Goal: Information Seeking & Learning: Learn about a topic

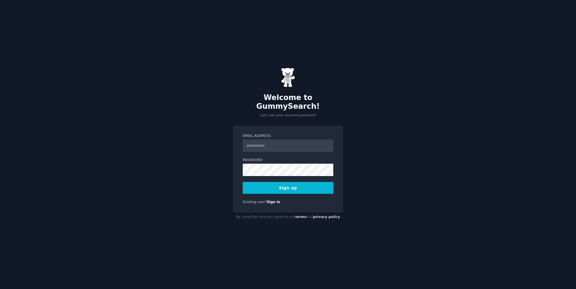
click at [264, 139] on input "Email Address" at bounding box center [288, 145] width 91 height 12
click at [207, 135] on div "Welcome to GummySearch! Let's set your account password Email Address Password …" at bounding box center [288, 144] width 576 height 289
click at [255, 141] on input "Email Address" at bounding box center [288, 145] width 91 height 12
type input "**********"
click at [353, 171] on div "**********" at bounding box center [288, 144] width 576 height 289
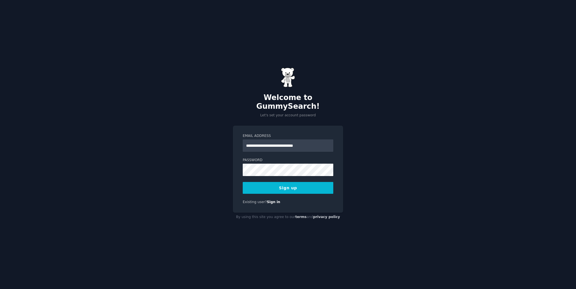
click at [296, 183] on button "Sign up" at bounding box center [288, 188] width 91 height 12
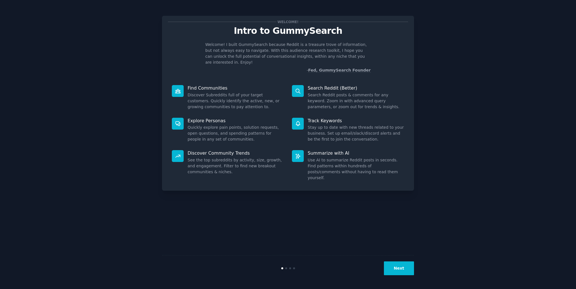
click at [398, 268] on button "Next" at bounding box center [399, 268] width 30 height 14
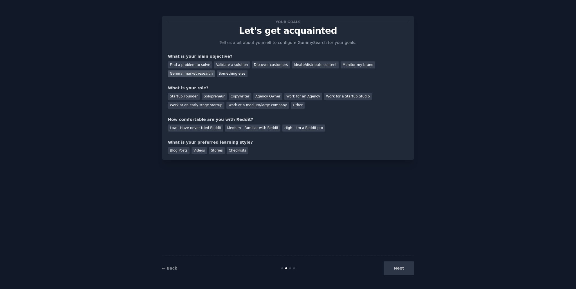
click at [215, 70] on div "General market research" at bounding box center [191, 73] width 47 height 7
click at [291, 105] on div "Other" at bounding box center [298, 105] width 14 height 7
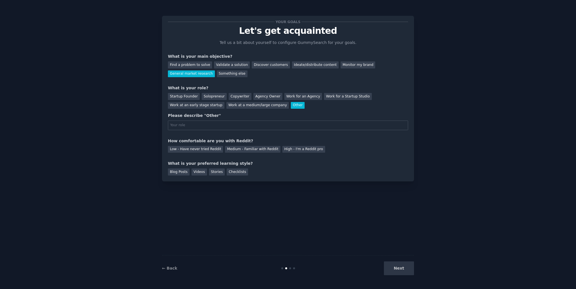
click at [210, 125] on input "text" at bounding box center [288, 125] width 240 height 10
type input "data analyst"
click at [228, 148] on div "Medium - Familiar with Reddit" at bounding box center [252, 149] width 55 height 7
click at [197, 171] on div "Videos" at bounding box center [199, 171] width 15 height 7
click at [408, 268] on button "Next" at bounding box center [399, 268] width 30 height 14
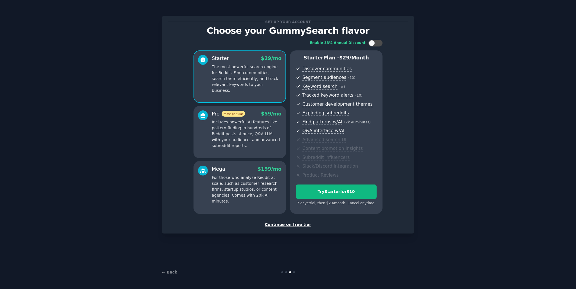
click at [295, 224] on div "Continue on free tier" at bounding box center [288, 224] width 240 height 6
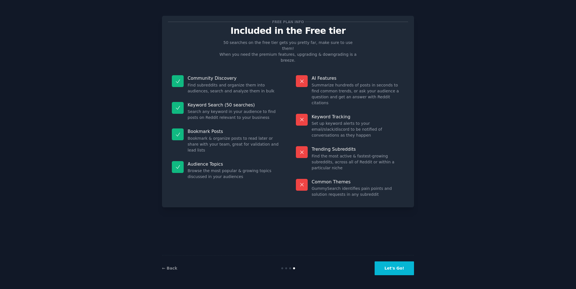
click at [392, 269] on button "Let's Go!" at bounding box center [394, 268] width 39 height 14
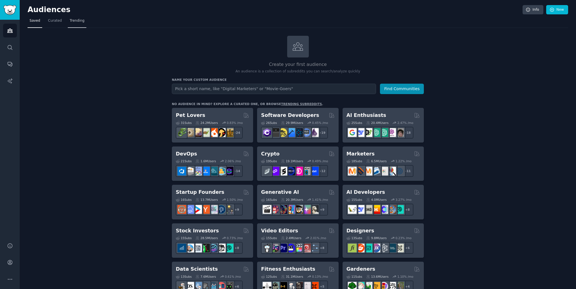
click at [70, 22] on span "Trending" at bounding box center [77, 20] width 15 height 5
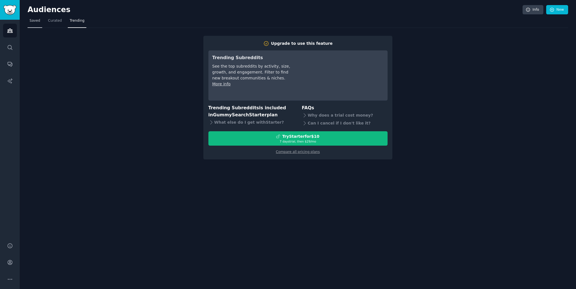
click at [34, 20] on span "Saved" at bounding box center [35, 20] width 11 height 5
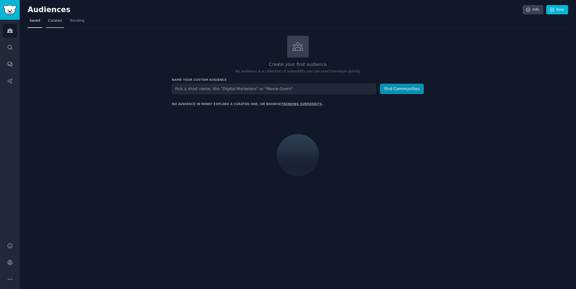
click at [50, 19] on span "Curated" at bounding box center [55, 20] width 14 height 5
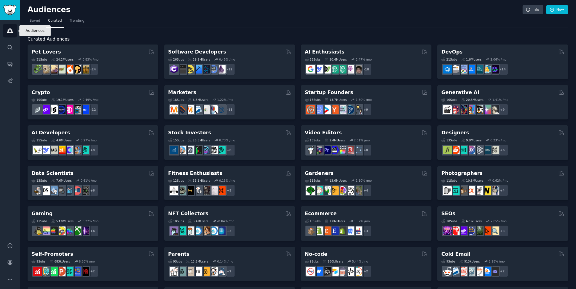
click at [10, 33] on icon "Sidebar" at bounding box center [10, 31] width 6 height 6
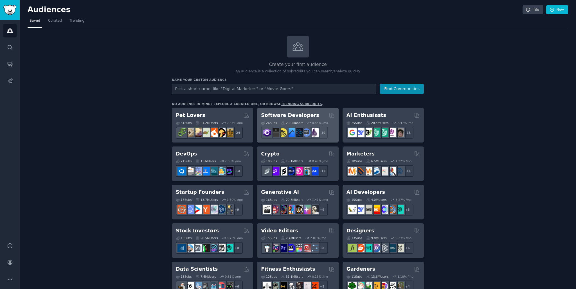
click at [304, 117] on h2 "Software Developers" at bounding box center [290, 115] width 58 height 7
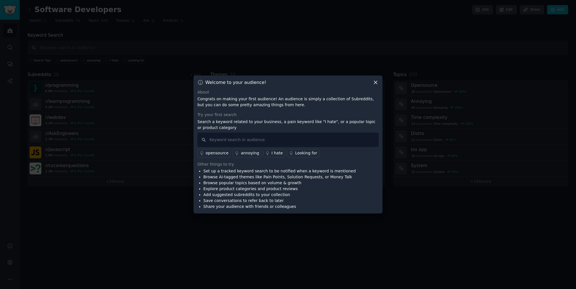
click at [245, 156] on div "annoying" at bounding box center [250, 153] width 18 height 6
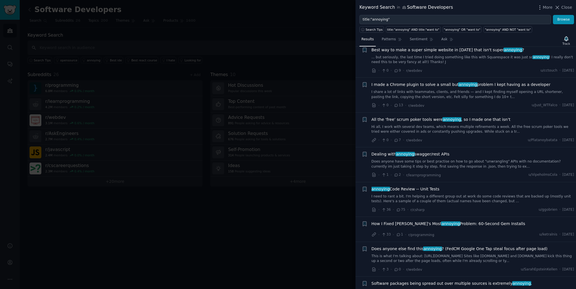
scroll to position [28, 0]
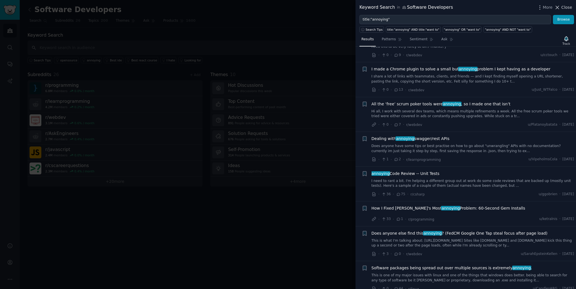
click at [568, 6] on span "Close" at bounding box center [566, 8] width 11 height 6
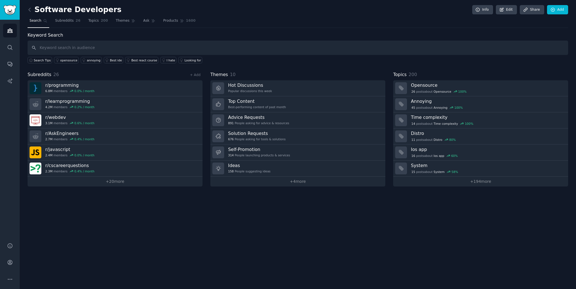
click at [34, 24] on link "Search" at bounding box center [39, 22] width 22 height 12
click at [10, 32] on icon "Sidebar" at bounding box center [10, 31] width 6 height 6
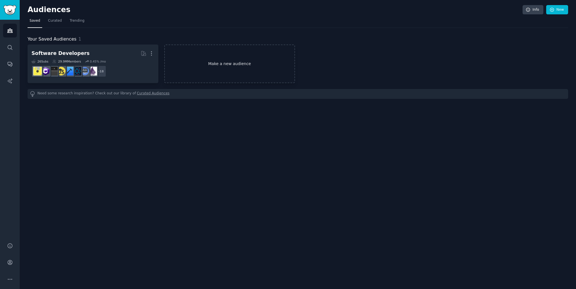
click at [187, 61] on link "Make a new audience" at bounding box center [229, 63] width 131 height 39
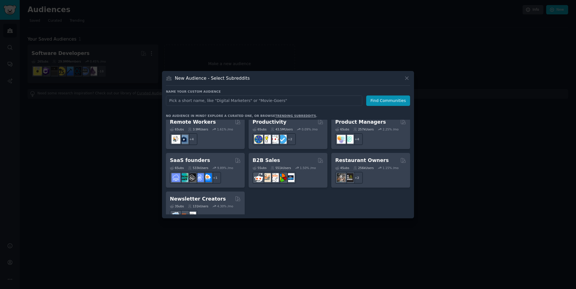
scroll to position [439, 0]
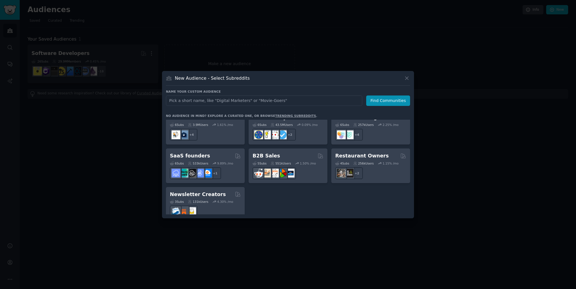
click at [376, 152] on h2 "Restaurant Owners" at bounding box center [361, 155] width 53 height 7
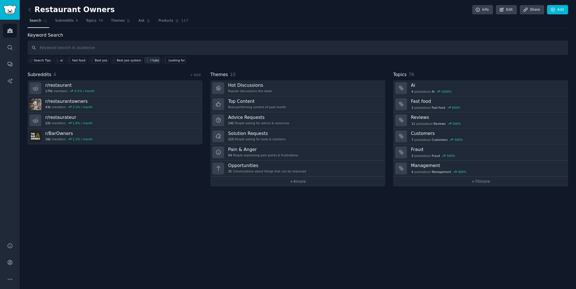
click at [151, 60] on div "I hate" at bounding box center [155, 60] width 8 height 4
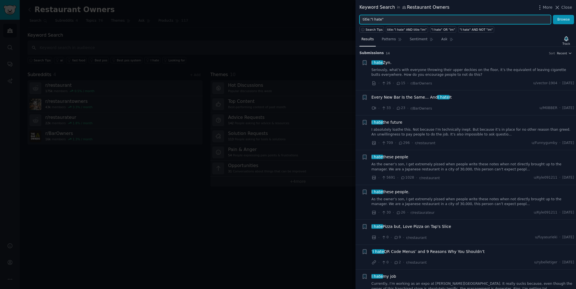
click at [406, 18] on input "title:"I hate"" at bounding box center [456, 20] width 192 height 10
type input "title:"annoying""
click at [559, 23] on button "Browse" at bounding box center [563, 20] width 21 height 10
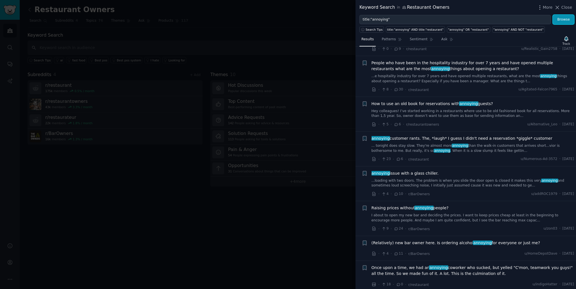
scroll to position [141, 0]
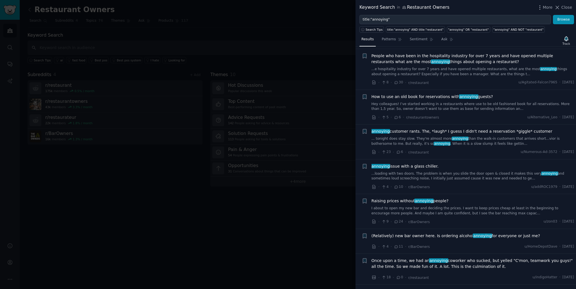
click at [209, 222] on div at bounding box center [288, 144] width 576 height 289
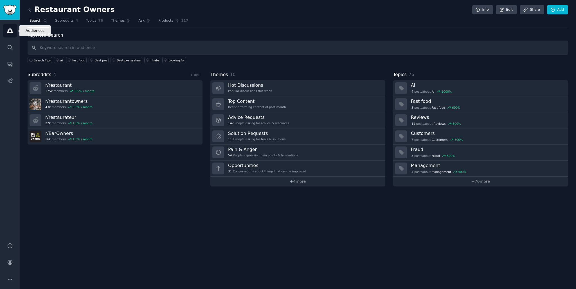
click at [10, 31] on icon "Sidebar" at bounding box center [10, 31] width 6 height 6
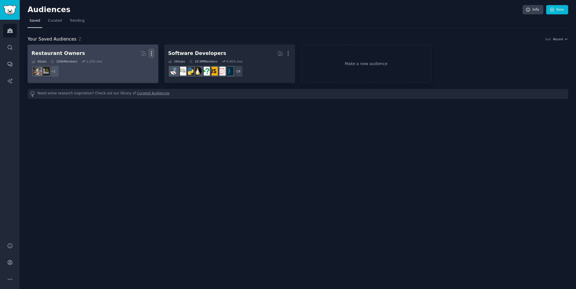
click at [152, 53] on icon "button" at bounding box center [152, 53] width 6 height 6
click at [133, 66] on p "Delete" at bounding box center [136, 65] width 13 height 6
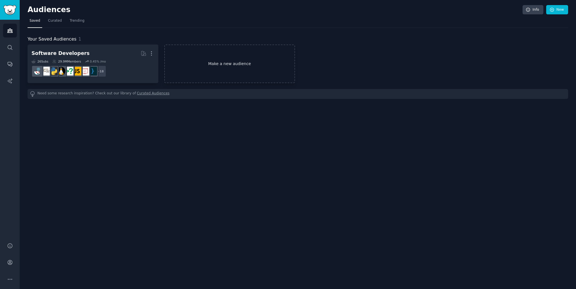
click at [255, 61] on link "Make a new audience" at bounding box center [229, 63] width 131 height 39
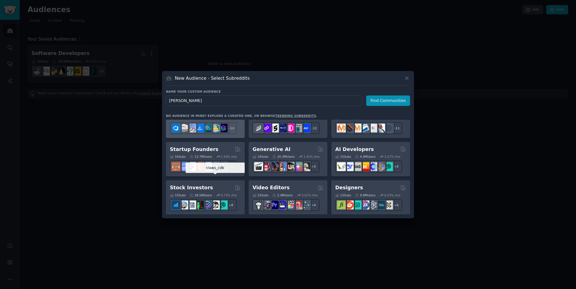
scroll to position [56, 0]
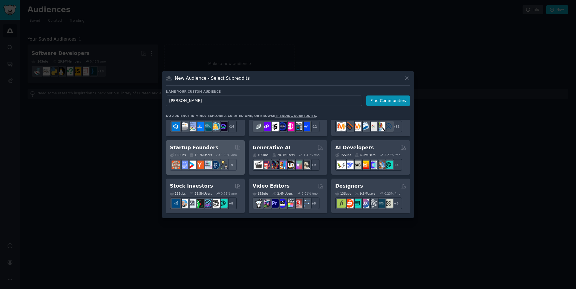
type input "barber"
click at [216, 146] on div "Startup Founders" at bounding box center [205, 147] width 71 height 7
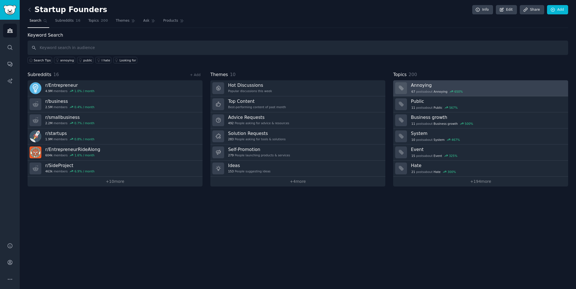
click at [497, 90] on div "67 post s about Annoying 650 %" at bounding box center [487, 91] width 153 height 5
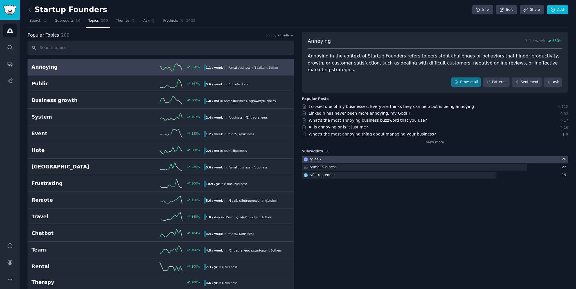
click at [422, 156] on div at bounding box center [435, 159] width 266 height 7
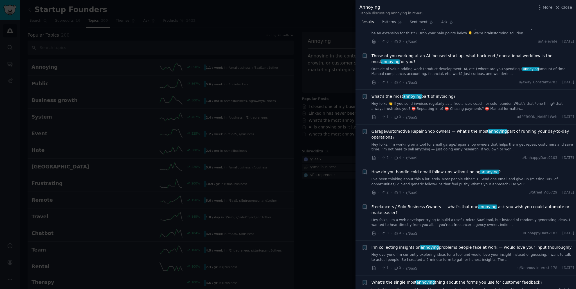
scroll to position [197, 0]
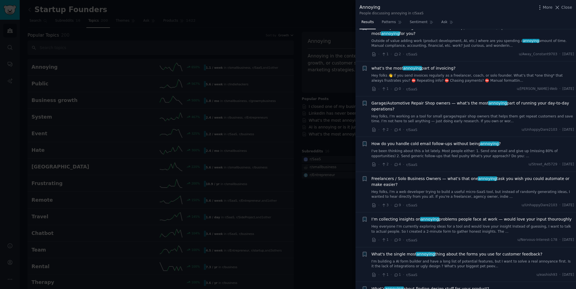
click at [331, 199] on div at bounding box center [288, 144] width 576 height 289
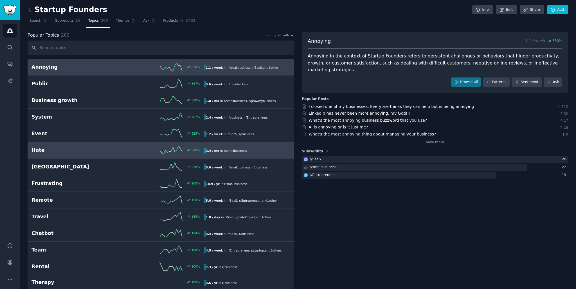
click at [79, 144] on link "Hate 300 % 2.4 / mo in r/ smallbusiness" at bounding box center [161, 150] width 266 height 17
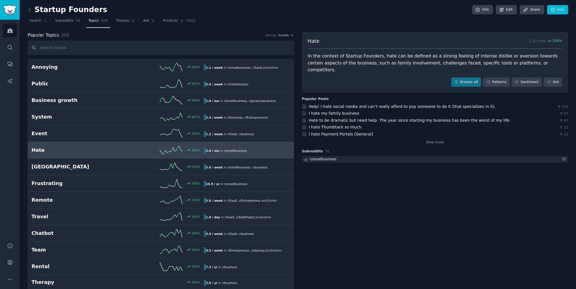
click at [371, 131] on div "I hate Payment Portals [General] 13" at bounding box center [435, 134] width 266 height 6
click at [333, 132] on link "I hate Payment Portals [General]" at bounding box center [341, 134] width 64 height 5
click at [361, 124] on div "I hate Thumbtack so much. 23" at bounding box center [435, 127] width 266 height 6
click at [302, 125] on icon at bounding box center [304, 127] width 5 height 5
click at [304, 125] on icon at bounding box center [304, 127] width 5 height 5
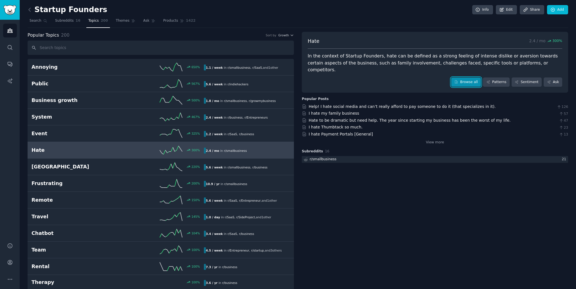
click at [467, 77] on link "Browse all" at bounding box center [466, 82] width 30 height 10
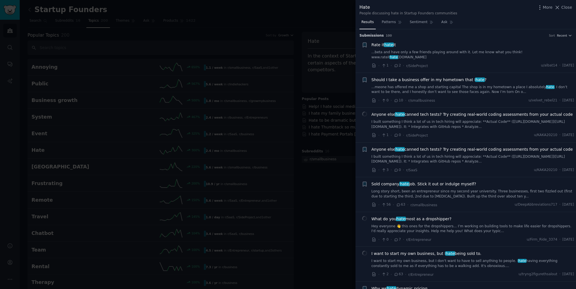
scroll to position [28, 0]
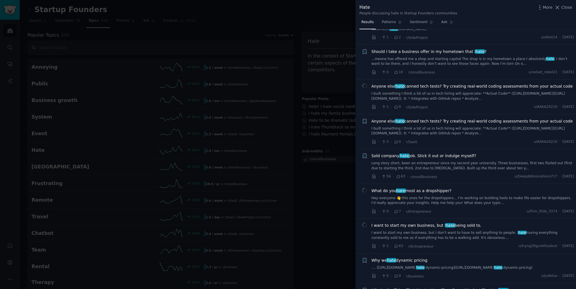
click at [327, 226] on div at bounding box center [288, 144] width 576 height 289
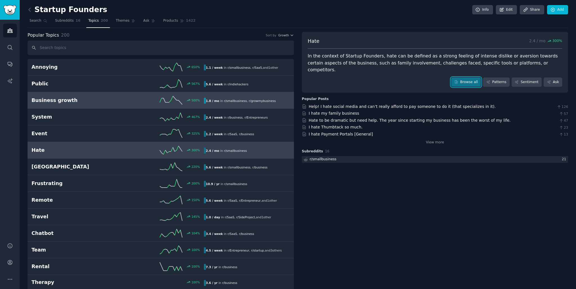
scroll to position [28, 0]
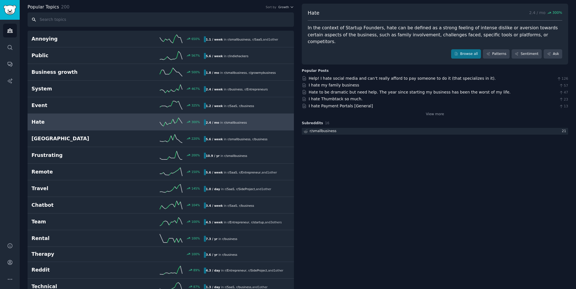
click at [68, 23] on input "text" at bounding box center [161, 19] width 266 height 14
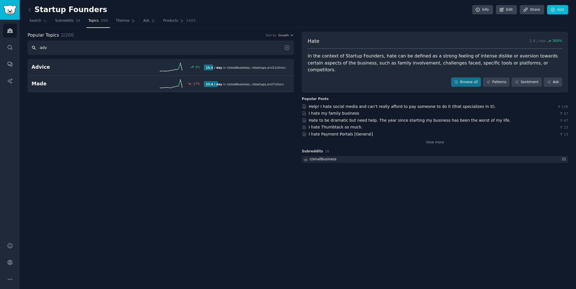
scroll to position [0, 0]
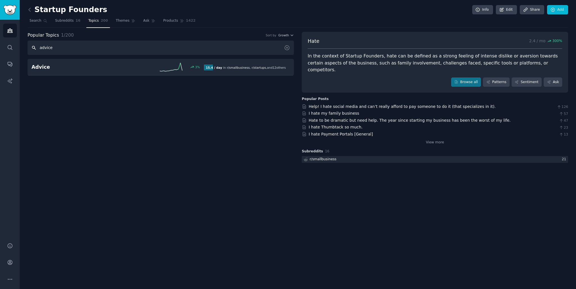
type input "advice"
click at [84, 75] on div "Popular Topics 1 / 200 Sort by Growth advice Advice 3 % 15.4 / day in r/ smallb…" at bounding box center [161, 98] width 266 height 132
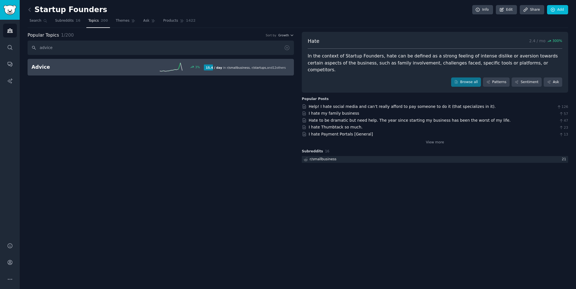
click at [88, 71] on link "Advice 3 % 15.4 / day in r/ smallbusiness , r/ startups , and 12 other s" at bounding box center [161, 67] width 266 height 17
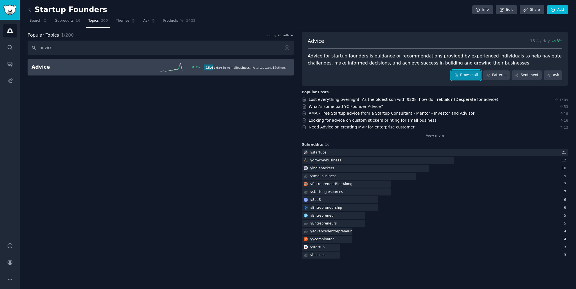
click at [467, 78] on link "Browse all" at bounding box center [466, 75] width 30 height 10
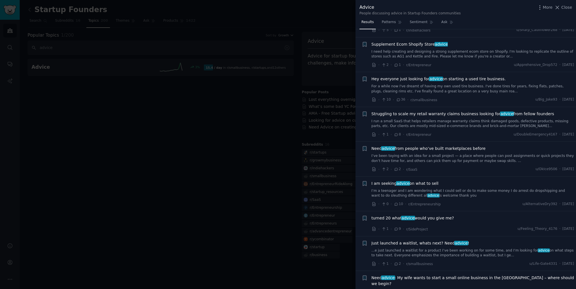
scroll to position [675, 0]
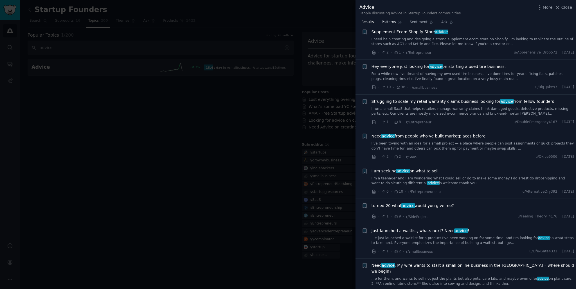
click at [394, 23] on link "Patterns" at bounding box center [392, 24] width 24 height 12
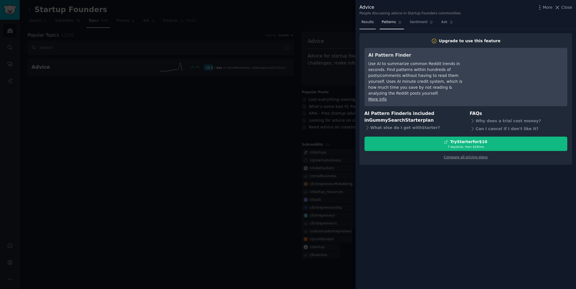
click at [372, 22] on span "Results" at bounding box center [367, 22] width 12 height 5
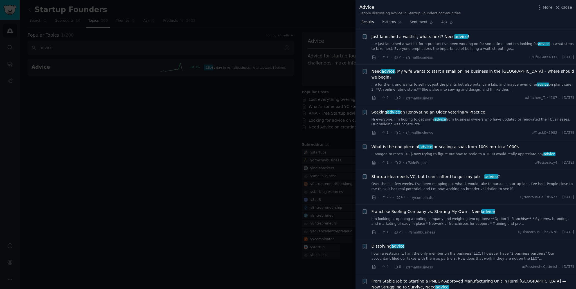
scroll to position [900, 0]
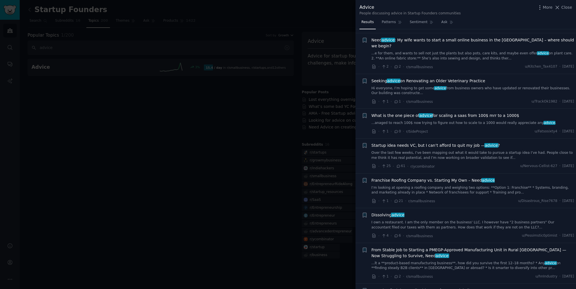
click at [198, 102] on div at bounding box center [288, 144] width 576 height 289
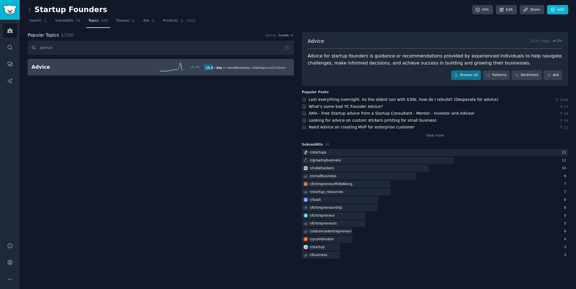
click at [56, 12] on h2 "Startup Founders" at bounding box center [68, 9] width 80 height 9
click at [12, 12] on img "Sidebar" at bounding box center [9, 10] width 13 height 10
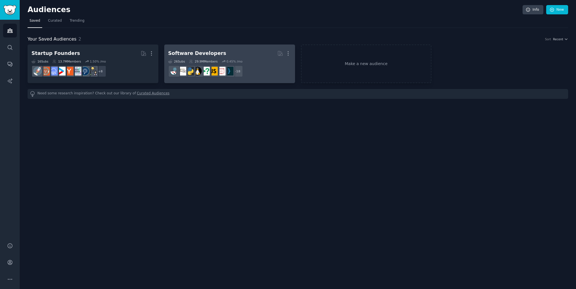
click at [245, 58] on h2 "Software Developers More" at bounding box center [229, 53] width 123 height 10
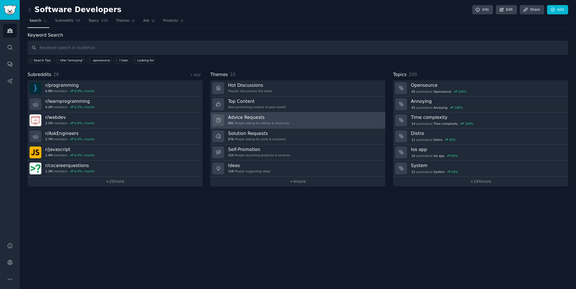
click at [293, 123] on link "Advice Requests 891 People asking for advice & resources" at bounding box center [297, 120] width 175 height 16
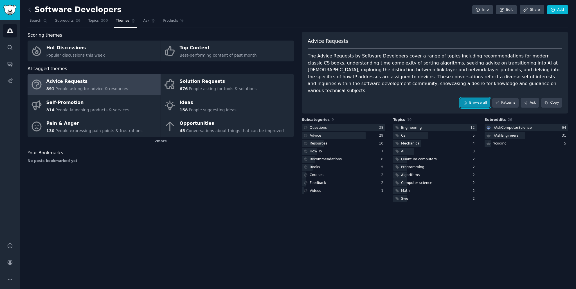
click at [480, 98] on link "Browse all" at bounding box center [475, 103] width 30 height 10
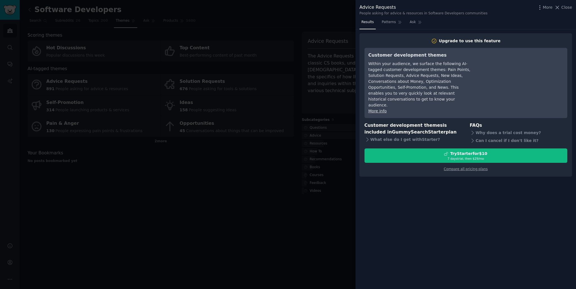
click at [327, 211] on div at bounding box center [288, 144] width 576 height 289
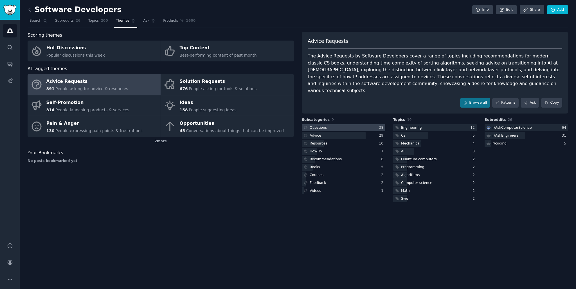
click at [315, 125] on div "Questions" at bounding box center [318, 127] width 17 height 5
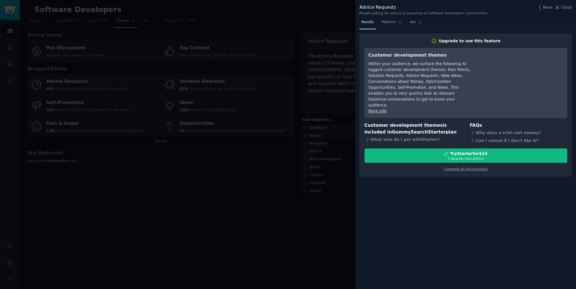
click at [294, 199] on div at bounding box center [288, 144] width 576 height 289
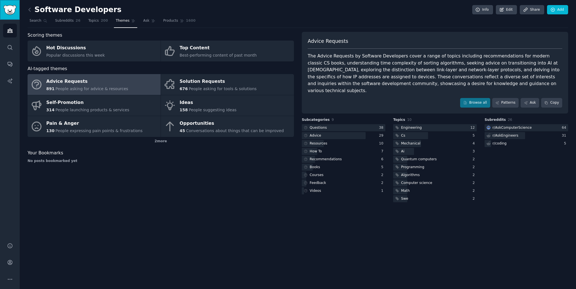
click at [8, 5] on img "Sidebar" at bounding box center [9, 10] width 13 height 10
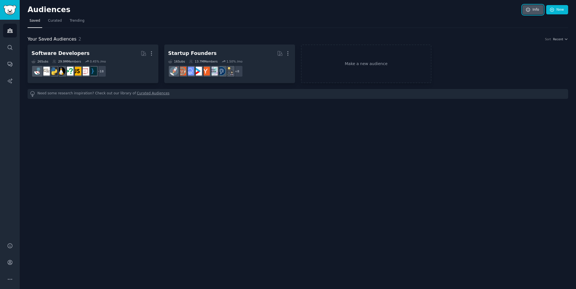
click at [533, 9] on link "Info" at bounding box center [533, 10] width 21 height 10
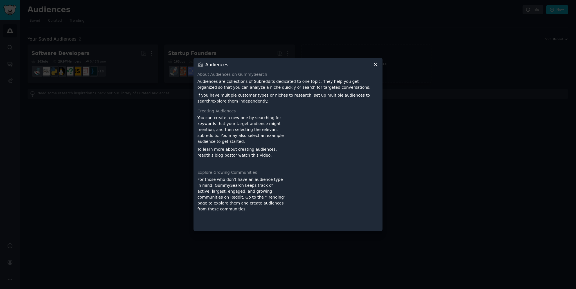
click at [374, 64] on icon at bounding box center [376, 65] width 6 height 6
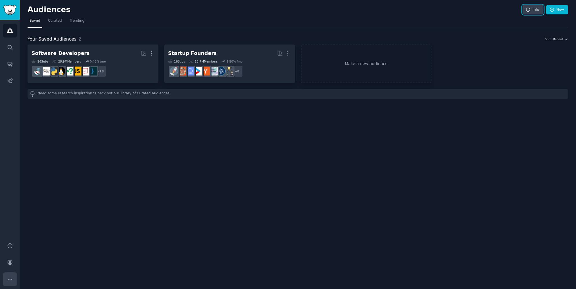
click at [9, 274] on button "More" at bounding box center [10, 279] width 14 height 14
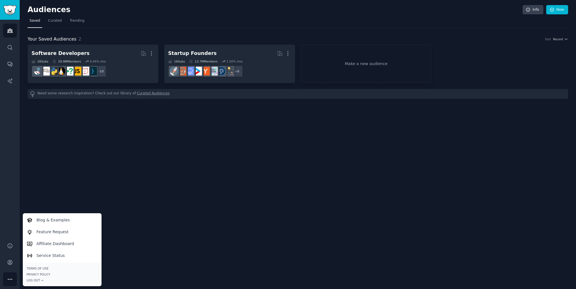
click at [52, 152] on div "Audiences Info New Saved Curated Trending Your Saved Audiences 2 Sort Recent So…" at bounding box center [298, 144] width 556 height 289
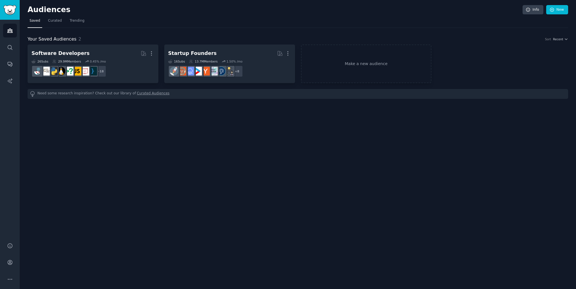
click at [538, 4] on div "Audiences Info New Saved Curated Trending Your Saved Audiences 2 Sort Recent So…" at bounding box center [298, 144] width 556 height 289
click at [4, 11] on img "Sidebar" at bounding box center [9, 10] width 13 height 10
click at [5, 11] on img "Sidebar" at bounding box center [9, 10] width 13 height 10
click at [12, 262] on icon "Sidebar" at bounding box center [10, 262] width 6 height 6
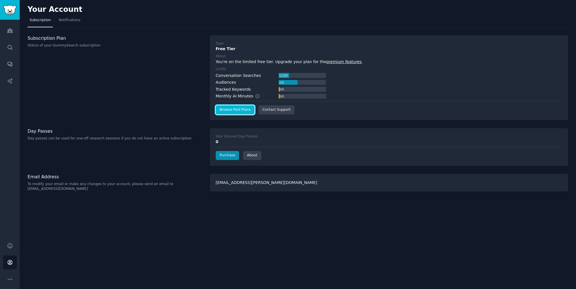
click at [236, 109] on link "Browse Paid Plans" at bounding box center [235, 109] width 39 height 9
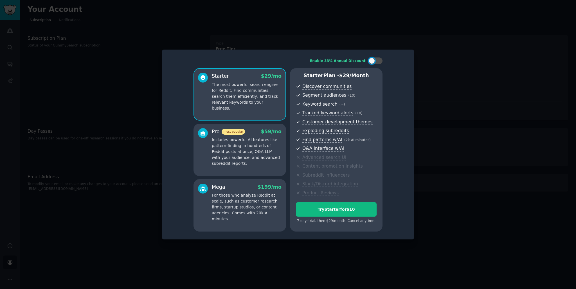
click at [256, 129] on div "Pro most popular $ 59 /mo" at bounding box center [247, 131] width 70 height 7
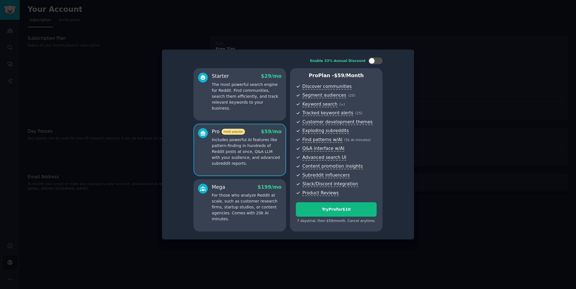
click at [257, 110] on div "Starter $ 29 /mo The most powerful search engine for Reddit. Find communities, …" at bounding box center [240, 94] width 93 height 52
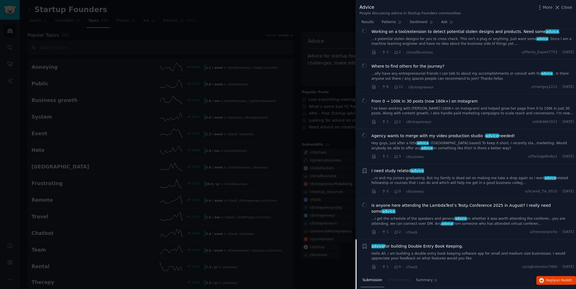
scroll to position [253, 0]
click at [422, 242] on span "advice for building Double Entry Book Keeping." at bounding box center [418, 245] width 92 height 6
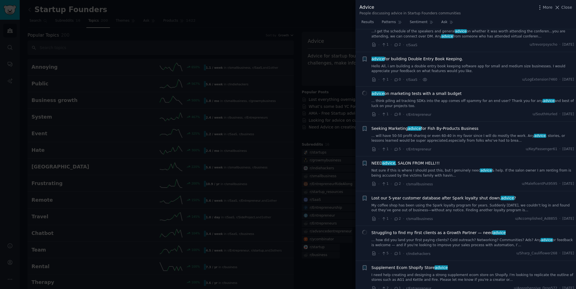
scroll to position [450, 0]
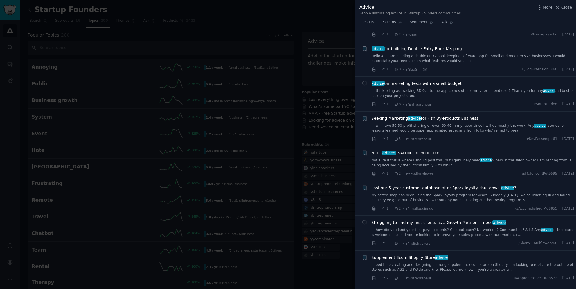
click at [380, 46] on span "advice" at bounding box center [378, 48] width 14 height 5
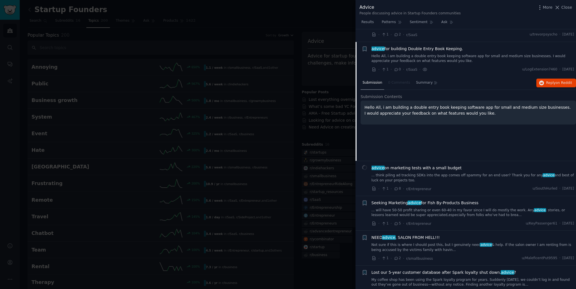
click at [370, 80] on span "Submission" at bounding box center [373, 82] width 20 height 5
click at [375, 67] on icon at bounding box center [374, 69] width 5 height 5
